Goal: Navigation & Orientation: Find specific page/section

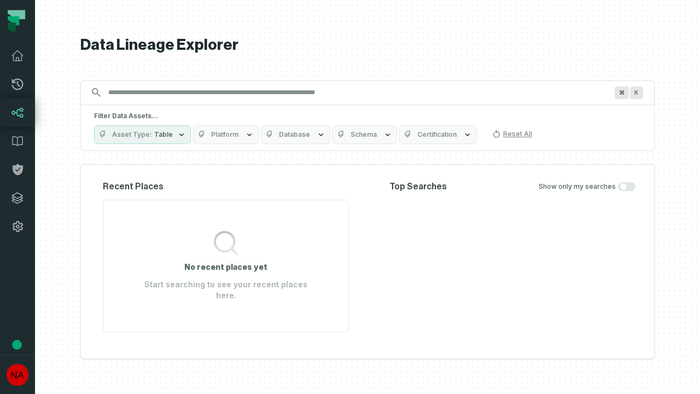
click at [17, 198] on icon at bounding box center [17, 197] width 11 height 11
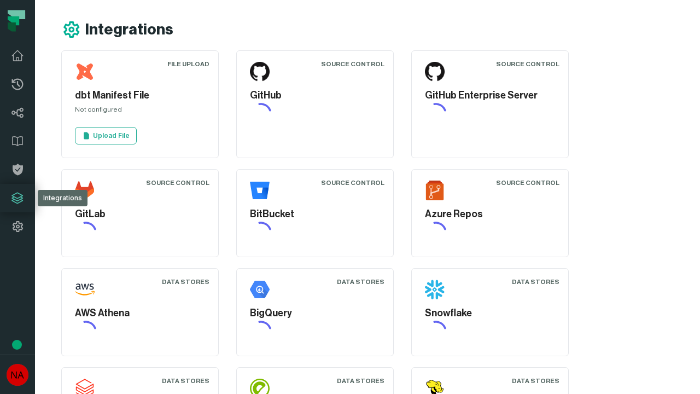
click at [17, 226] on icon at bounding box center [17, 226] width 13 height 13
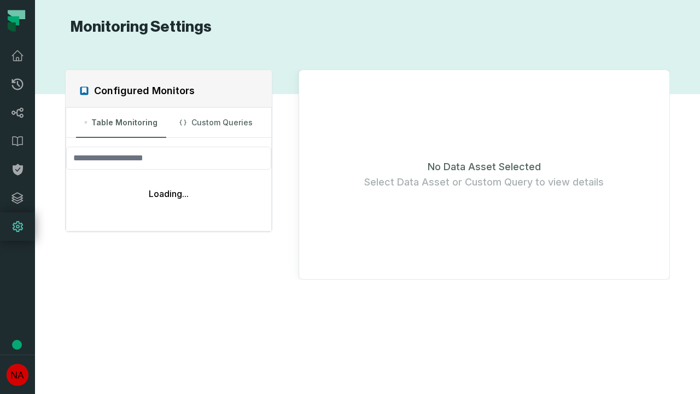
click at [17, 84] on icon at bounding box center [17, 84] width 11 height 11
